Goal: Find specific page/section: Find specific page/section

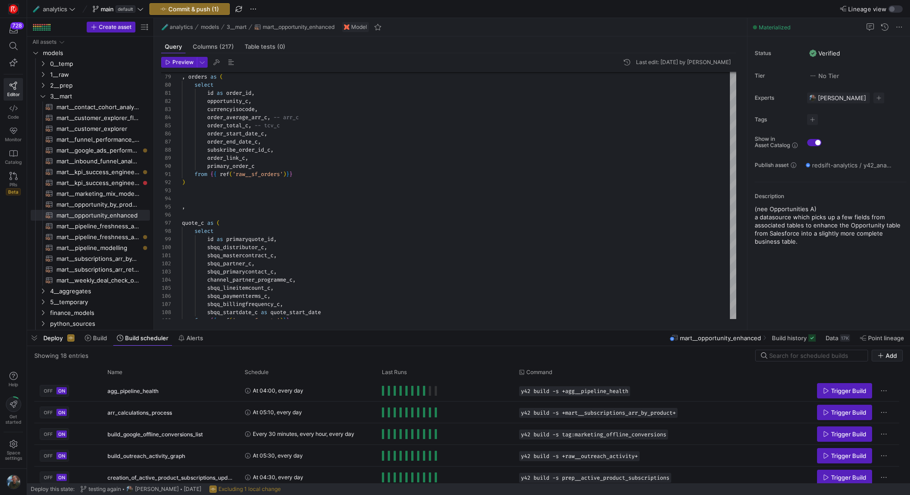
scroll to position [81, 0]
click at [30, 341] on span "button" at bounding box center [34, 337] width 14 height 15
